Goal: Task Accomplishment & Management: Complete application form

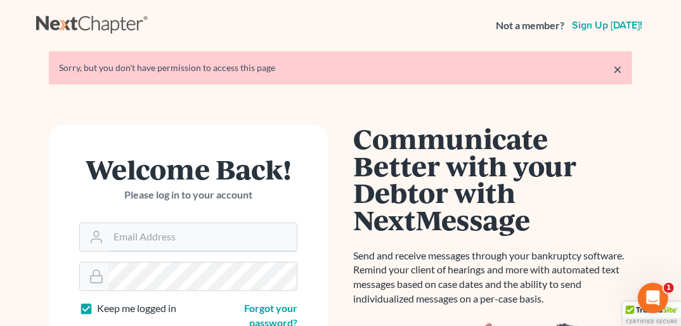
type input "[PERSON_NAME][EMAIL_ADDRESS][DOMAIN_NAME]"
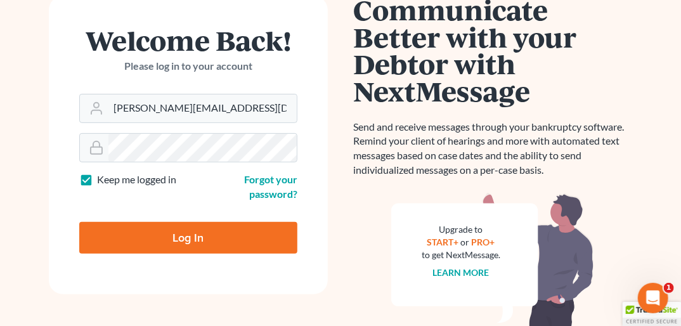
scroll to position [143, 0]
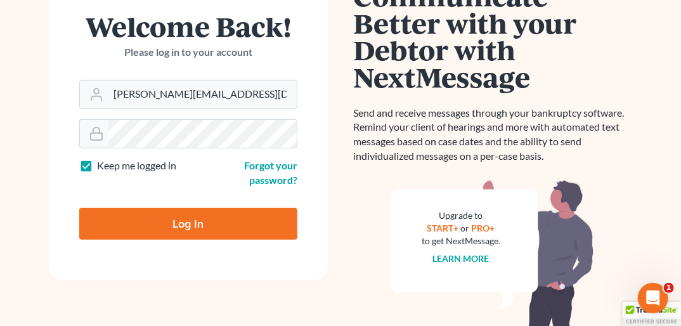
click at [219, 218] on input "Log In" at bounding box center [188, 224] width 218 height 32
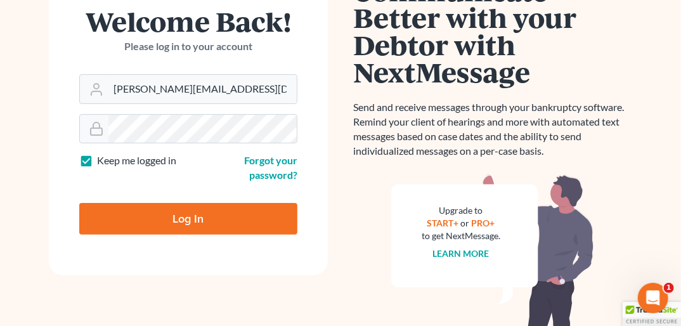
type input "Thinking..."
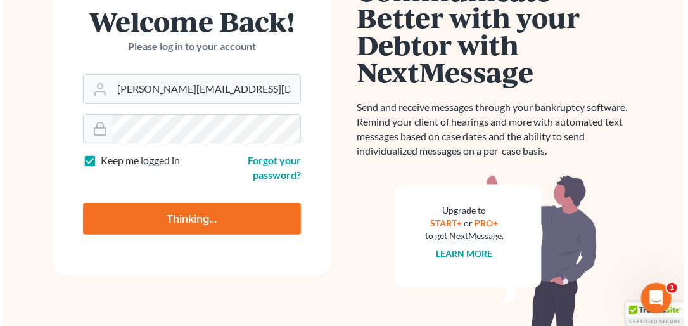
scroll to position [145, 0]
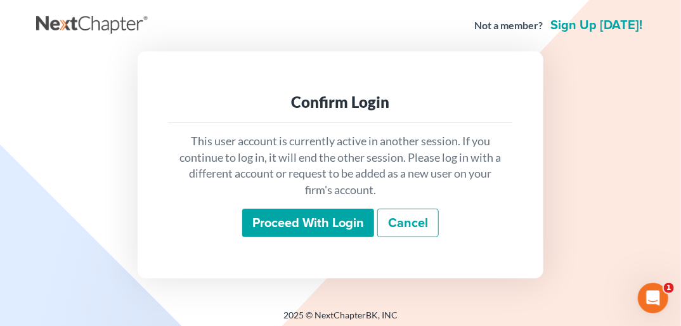
click at [322, 222] on input "Proceed with login" at bounding box center [308, 223] width 132 height 29
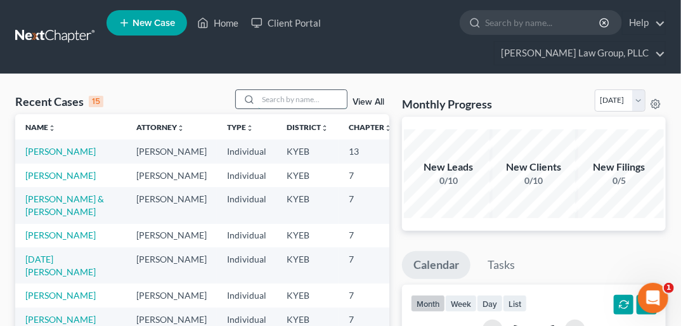
click at [266, 90] on input "search" at bounding box center [302, 99] width 89 height 18
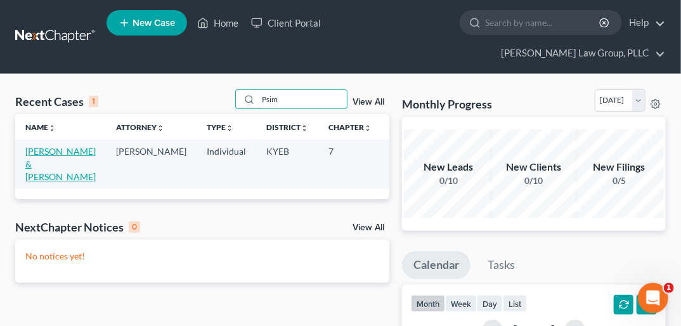
type input "Psim"
click at [35, 146] on link "[PERSON_NAME] & [PERSON_NAME]" at bounding box center [60, 164] width 70 height 36
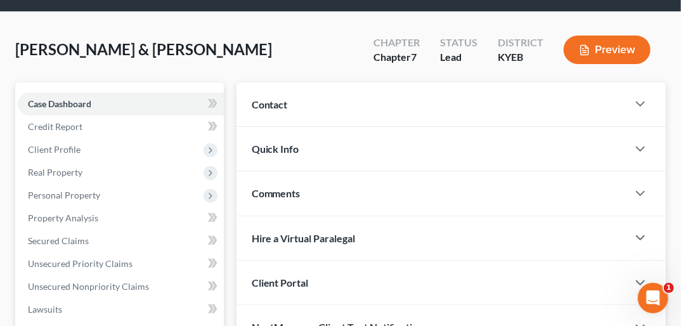
scroll to position [63, 0]
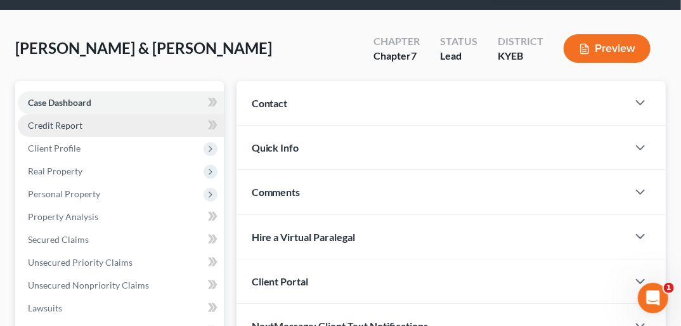
click at [83, 114] on link "Credit Report" at bounding box center [121, 125] width 206 height 23
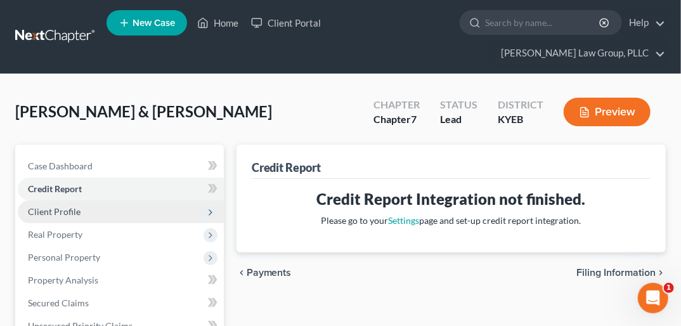
click at [106, 200] on span "Client Profile" at bounding box center [121, 211] width 206 height 23
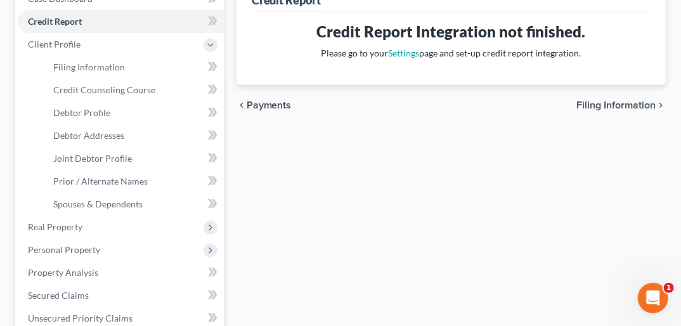
scroll to position [112, 0]
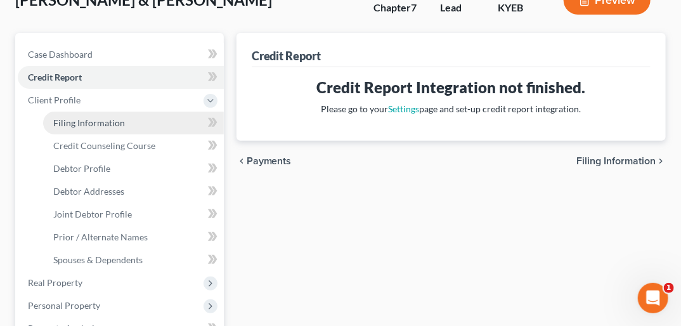
click at [66, 117] on span "Filing Information" at bounding box center [89, 122] width 72 height 11
select select "1"
select select "0"
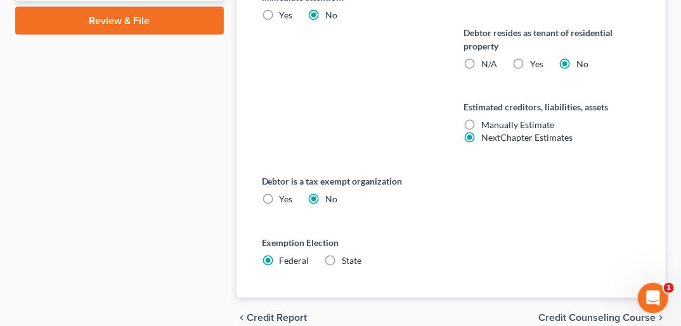
scroll to position [809, 0]
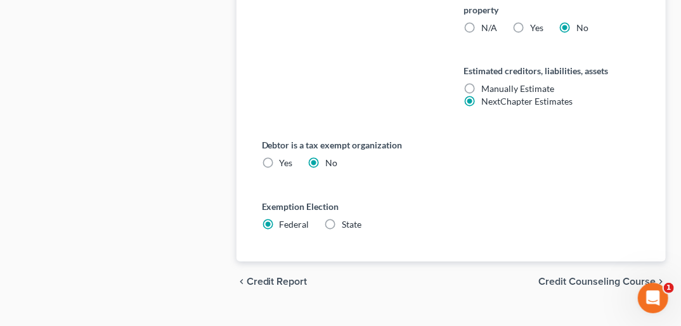
click at [581, 277] on span "Credit Counseling Course" at bounding box center [596, 282] width 117 height 10
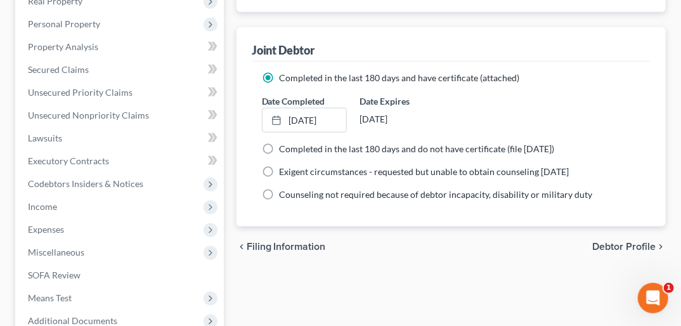
scroll to position [394, 0]
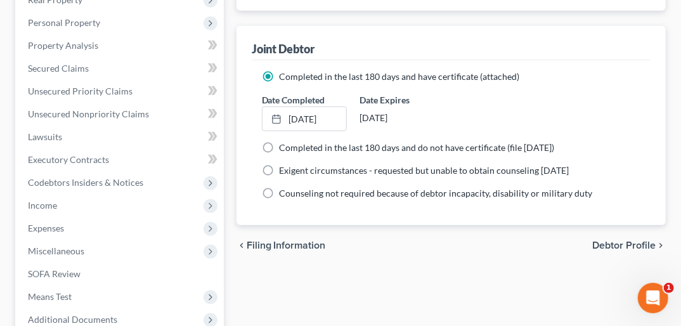
click at [636, 240] on span "Debtor Profile" at bounding box center [623, 245] width 63 height 10
select select "1"
select select "2"
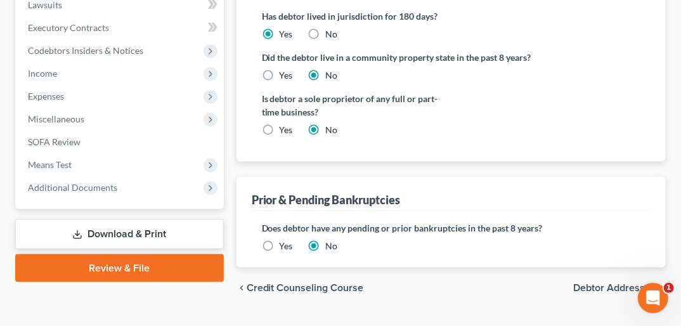
scroll to position [532, 0]
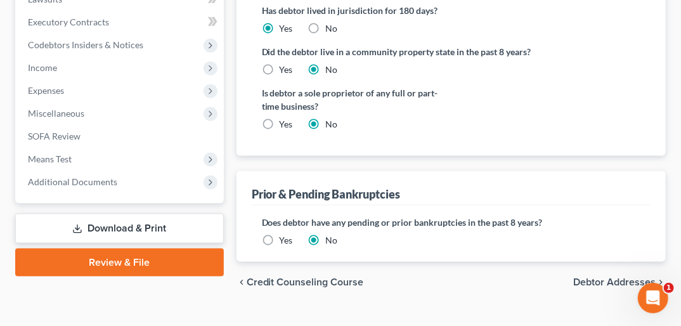
click at [633, 277] on span "Debtor Addresses" at bounding box center [614, 282] width 82 height 10
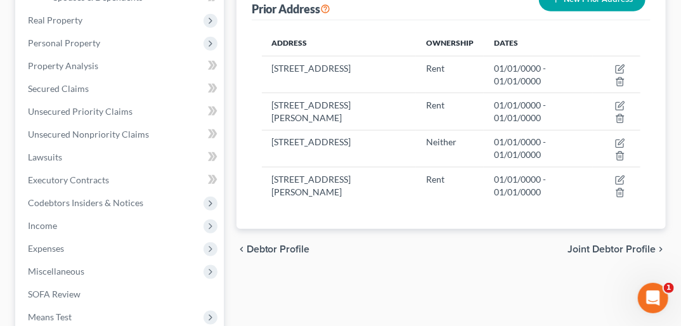
scroll to position [380, 0]
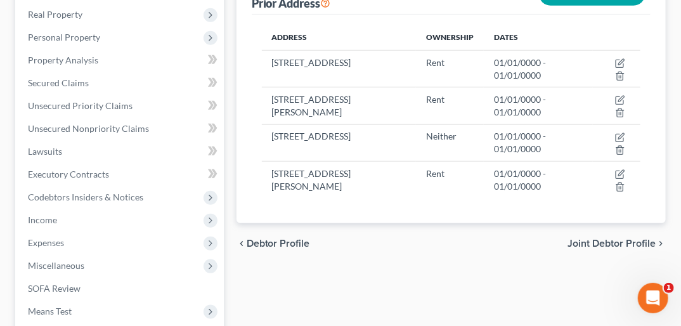
click at [636, 238] on span "Joint Debtor Profile" at bounding box center [611, 243] width 88 height 10
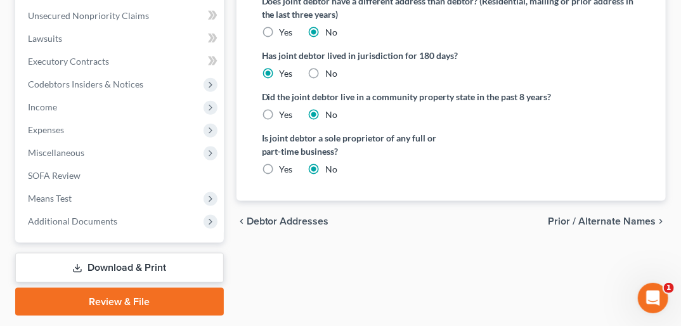
scroll to position [507, 0]
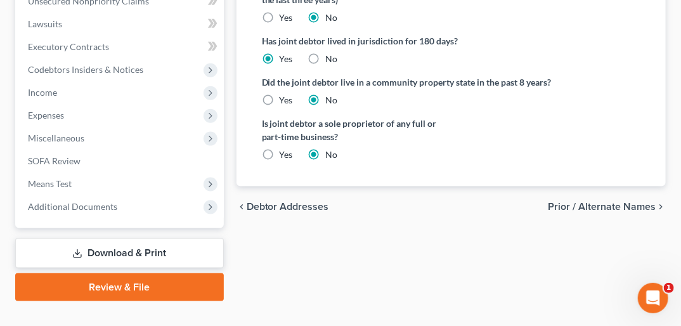
click at [620, 202] on span "Prior / Alternate Names" at bounding box center [602, 207] width 108 height 10
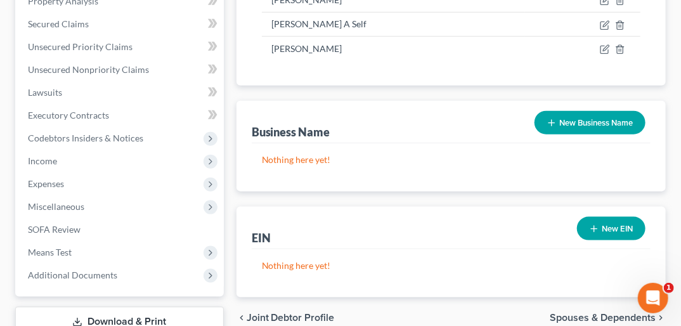
scroll to position [507, 0]
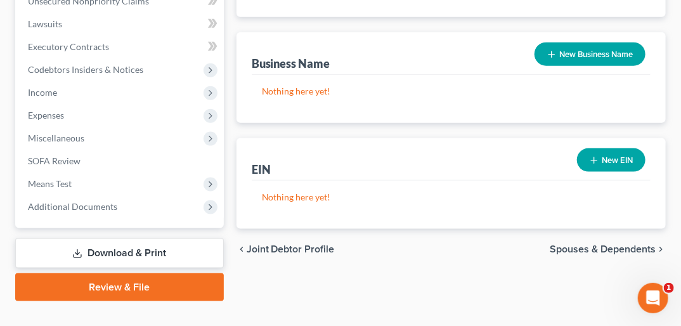
click at [613, 244] on span "Spouses & Dependents" at bounding box center [602, 249] width 106 height 10
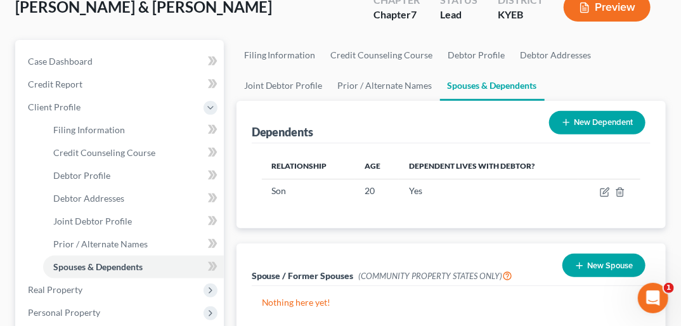
scroll to position [122, 0]
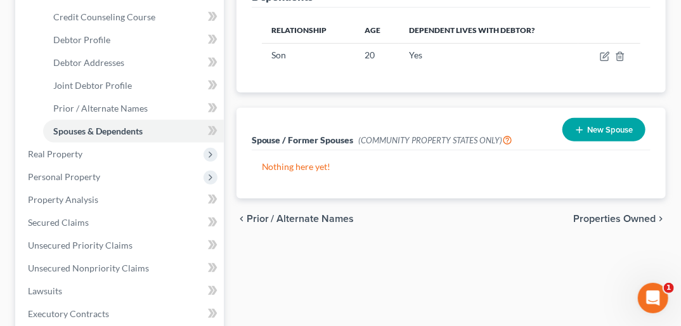
click at [639, 214] on span "Properties Owned" at bounding box center [614, 219] width 82 height 10
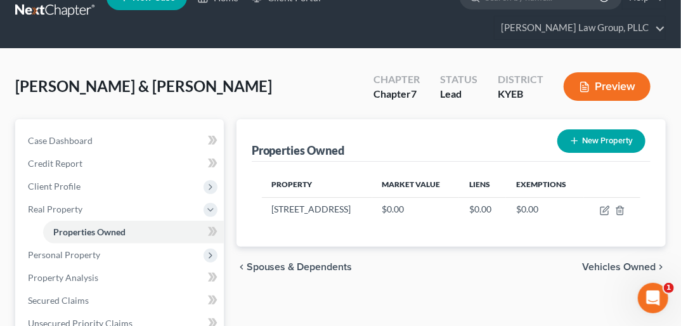
scroll to position [51, 0]
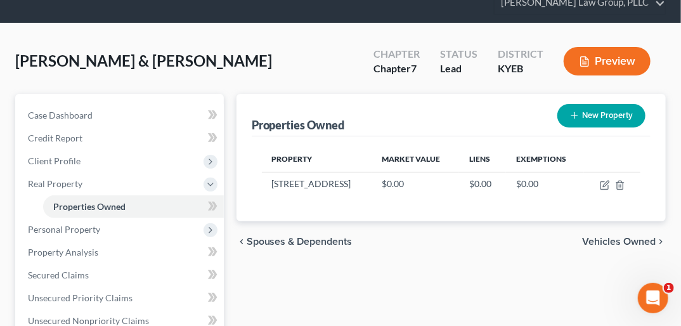
click at [626, 236] on span "Vehicles Owned" at bounding box center [619, 241] width 74 height 10
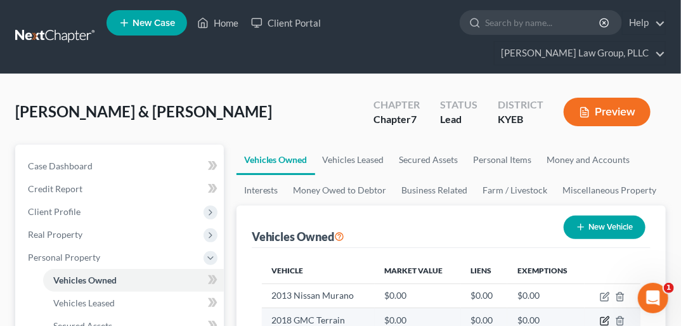
click at [605, 317] on icon "button" at bounding box center [606, 320] width 6 height 6
select select "0"
select select "8"
select select "2"
select select "0"
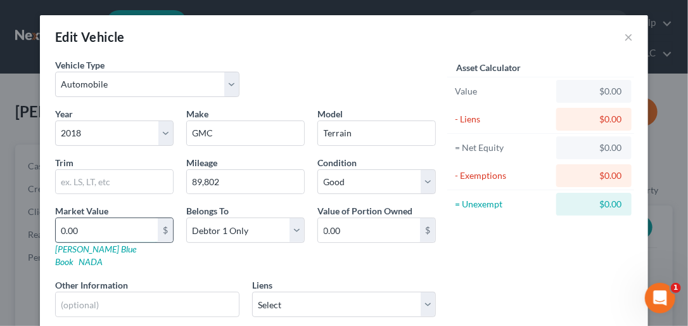
click at [73, 222] on input "0.00" at bounding box center [107, 230] width 102 height 24
type input "1"
type input "1.00"
type input "12"
type input "12.00"
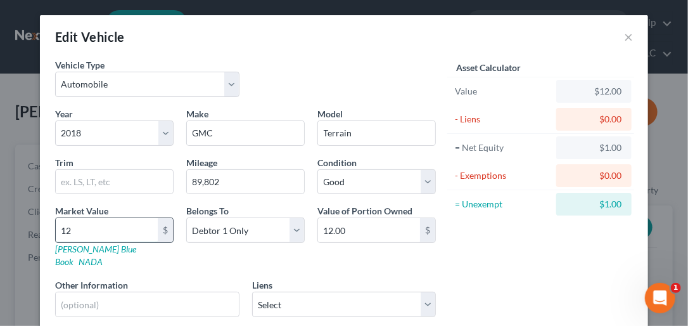
type input "123"
type input "123.00"
type input "1230"
type input "1,230.00"
type input "1,2302"
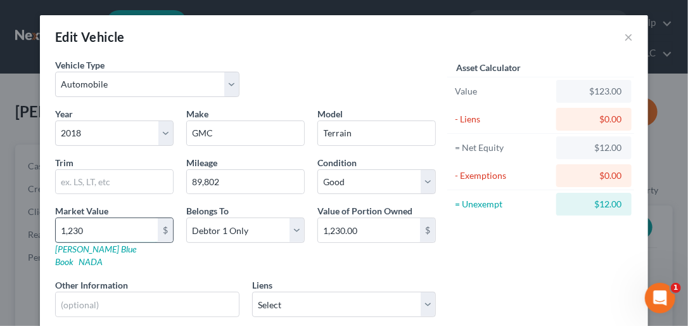
type input "12,302.00"
type input "12,302"
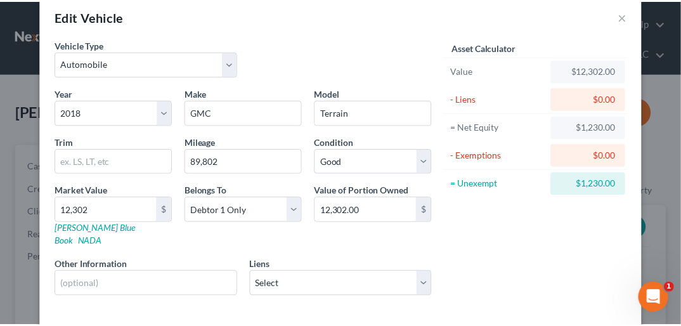
scroll to position [67, 0]
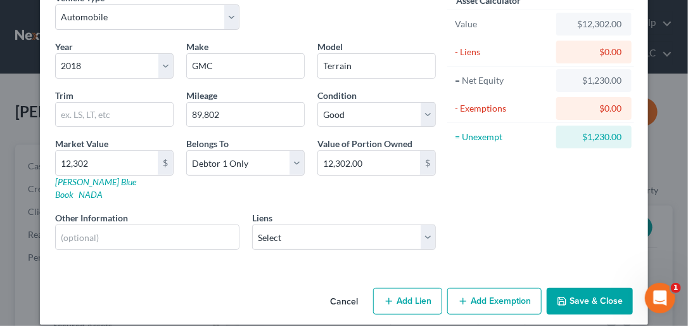
click at [607, 292] on button "Save & Close" at bounding box center [590, 301] width 86 height 27
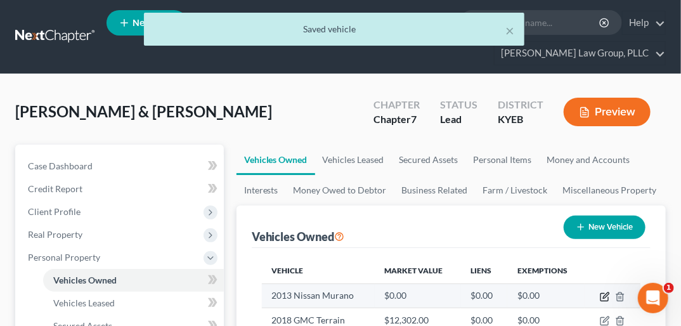
click at [607, 292] on icon "button" at bounding box center [605, 297] width 10 height 10
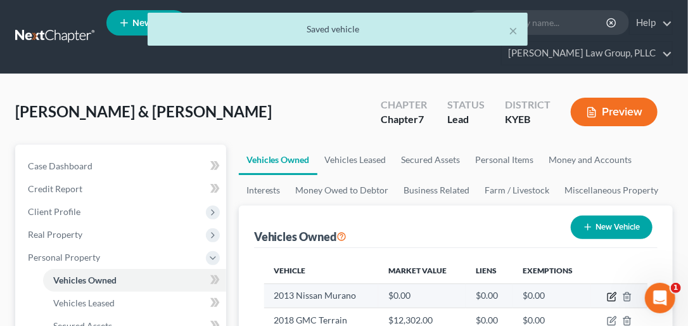
select select "0"
select select "13"
select select "4"
select select "0"
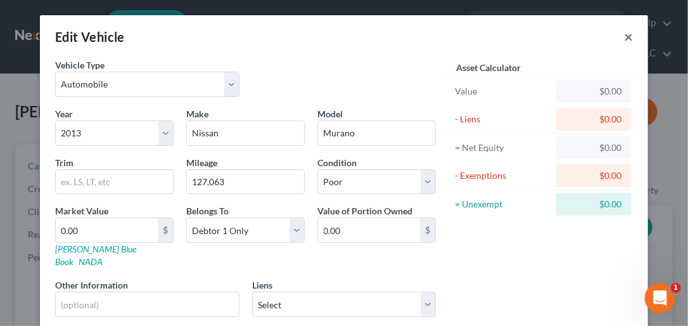
click at [626, 34] on button "×" at bounding box center [628, 36] width 9 height 15
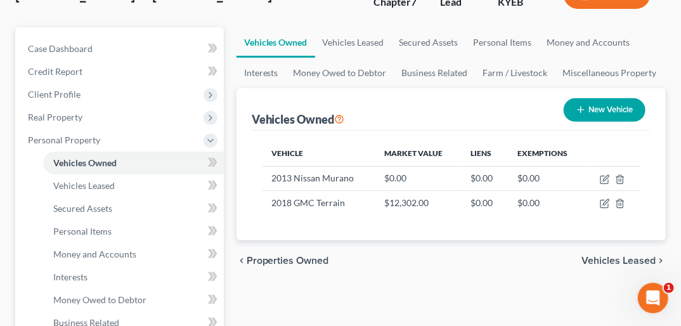
click at [613, 255] on span "Vehicles Leased" at bounding box center [618, 260] width 74 height 10
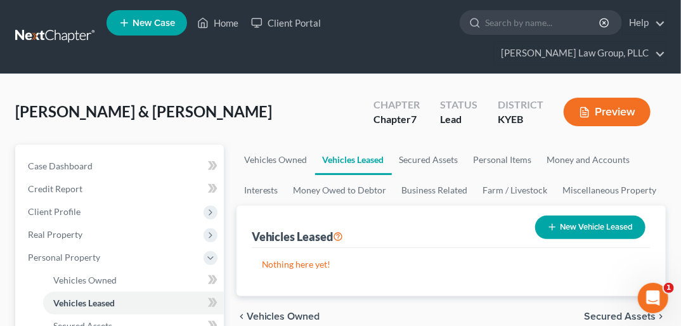
click at [608, 311] on span "Secured Assets" at bounding box center [620, 316] width 72 height 10
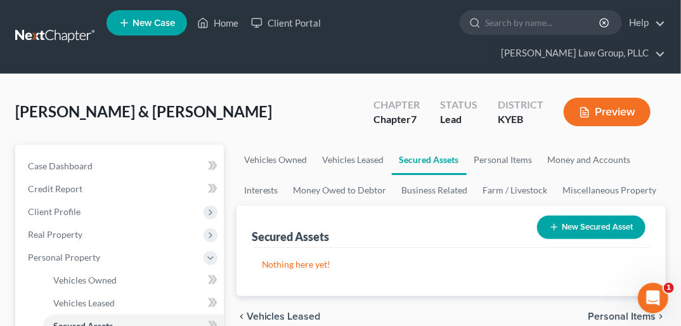
scroll to position [37, 0]
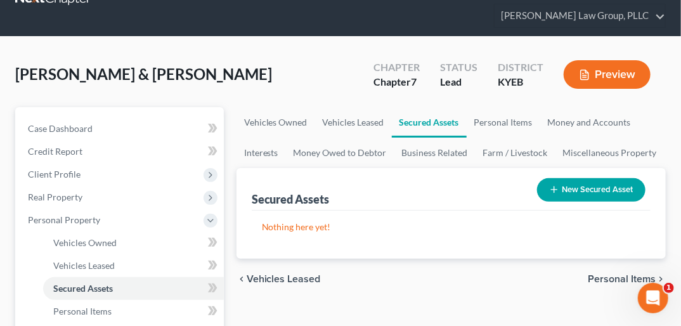
click at [627, 274] on span "Personal Items" at bounding box center [622, 279] width 68 height 10
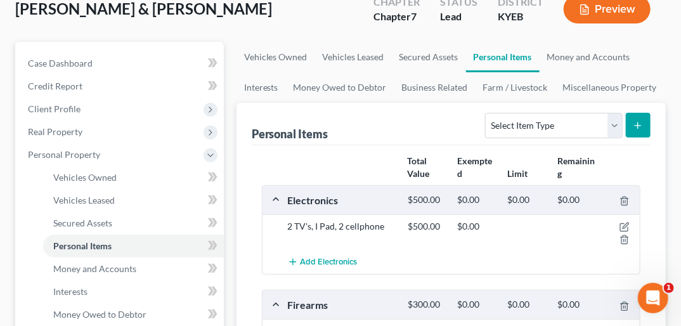
scroll to position [104, 0]
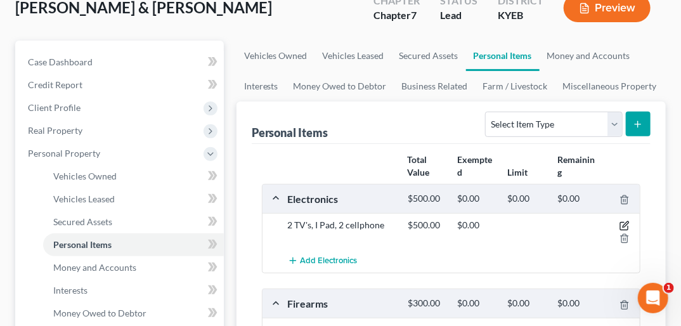
click at [624, 222] on icon "button" at bounding box center [624, 226] width 8 height 8
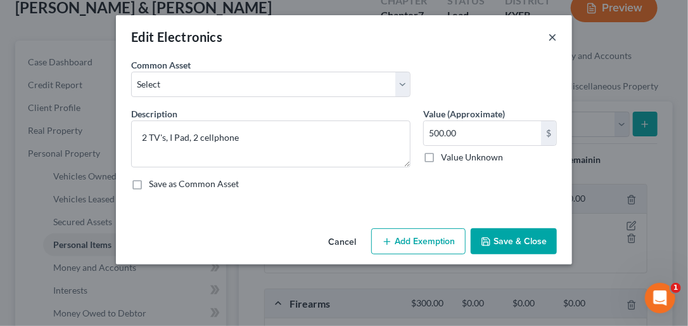
click at [552, 39] on button "×" at bounding box center [552, 36] width 9 height 15
